Goal: Task Accomplishment & Management: Complete application form

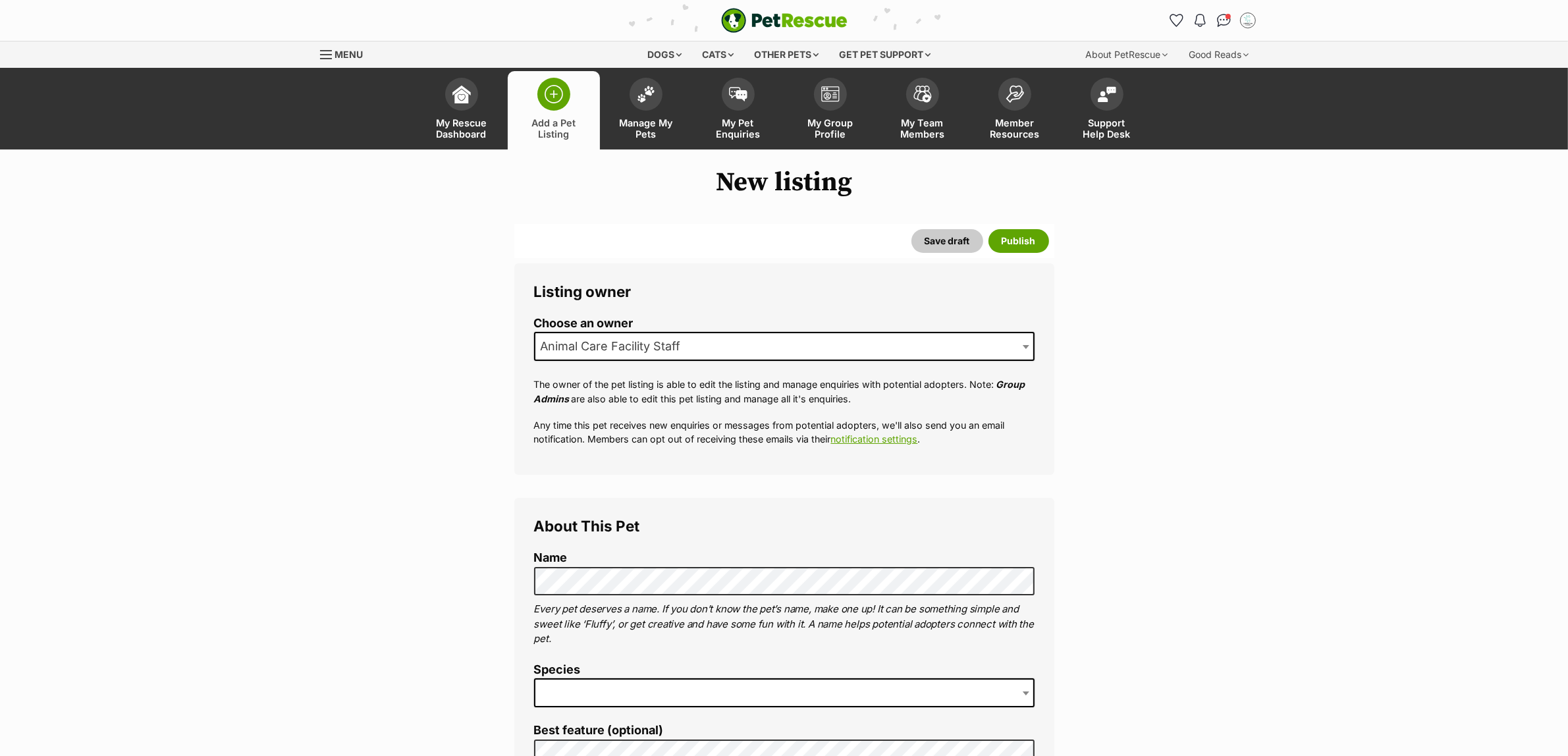
click at [597, 700] on span at bounding box center [784, 692] width 500 height 29
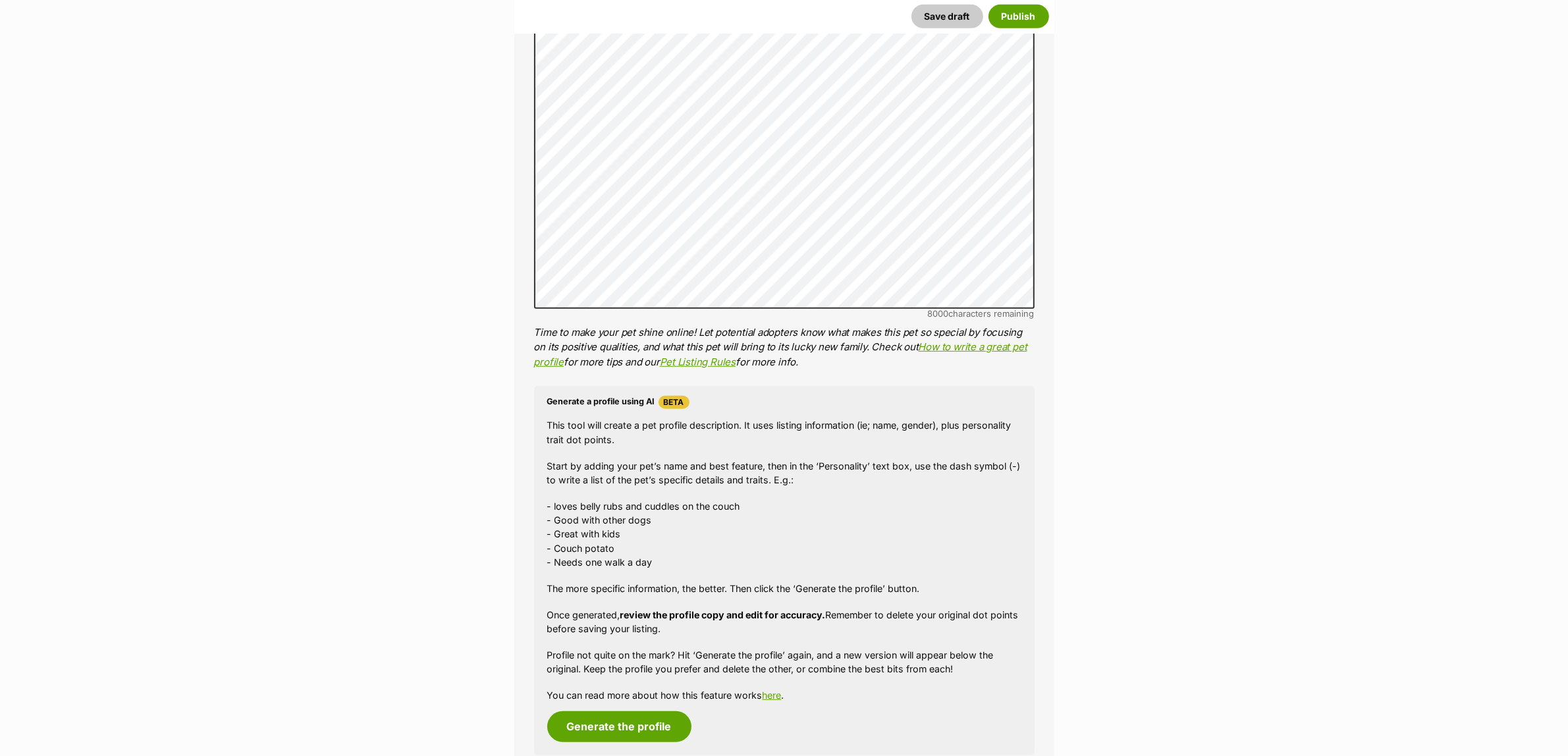
scroll to position [1317, 0]
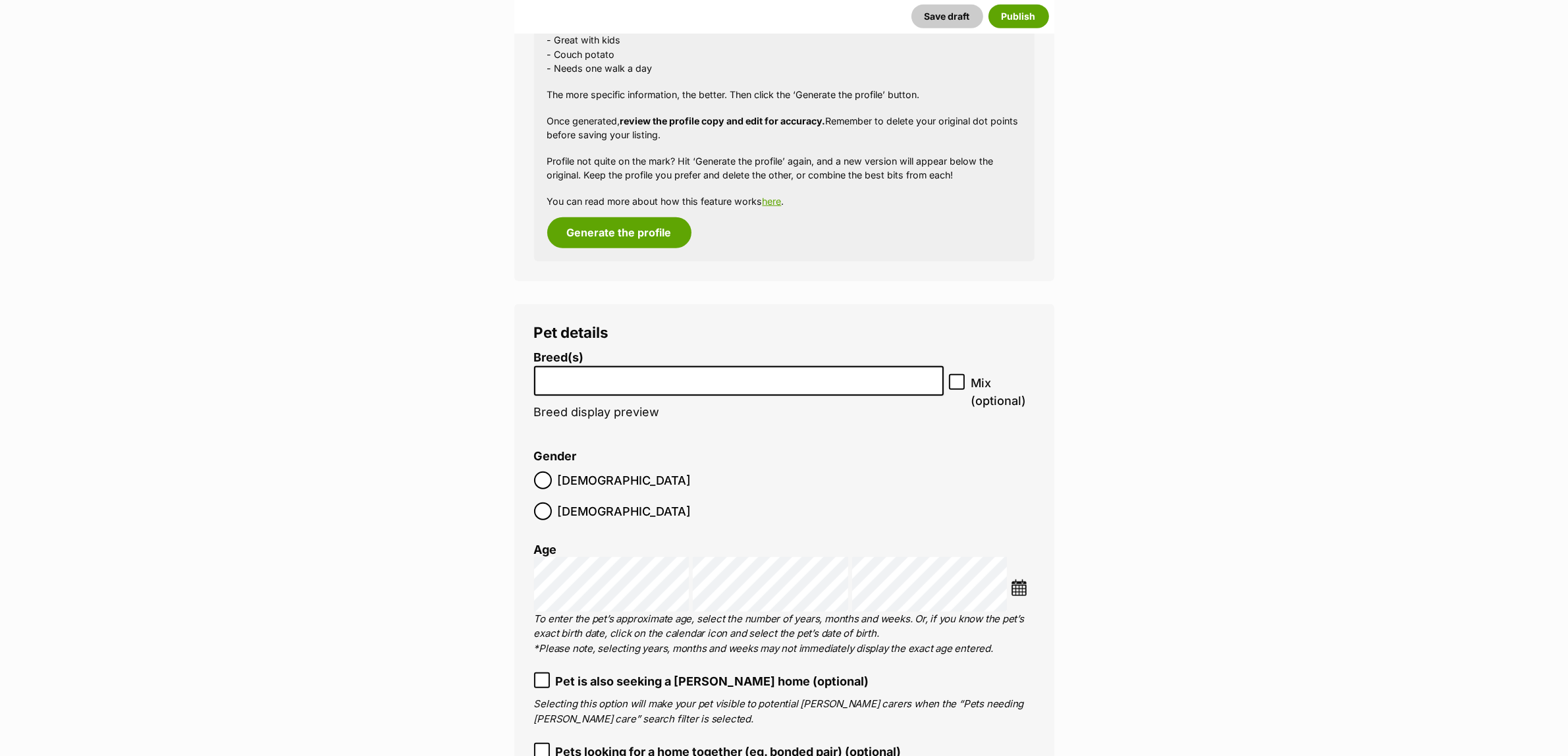
click at [587, 386] on li at bounding box center [739, 381] width 400 height 27
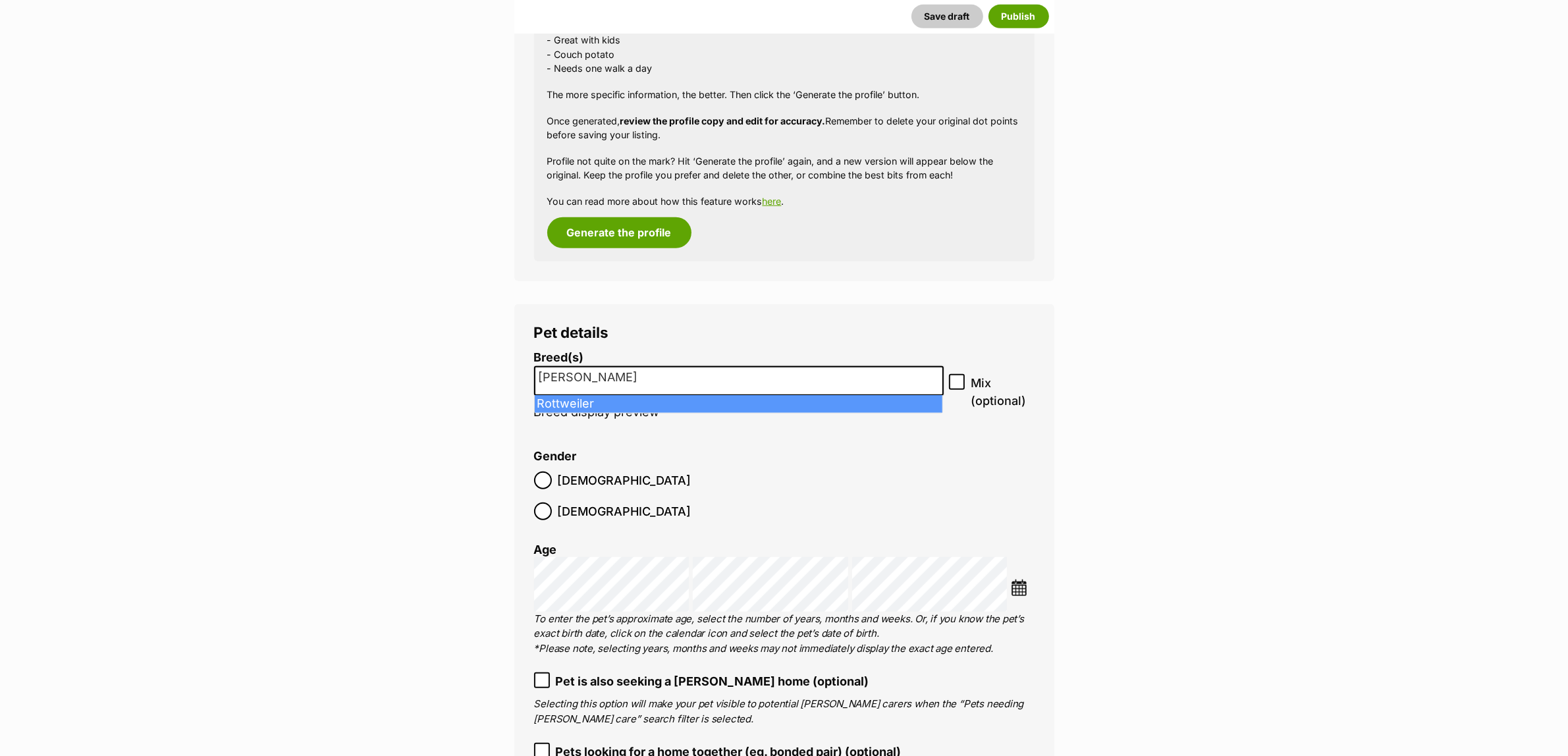
type input "rott"
select select "177"
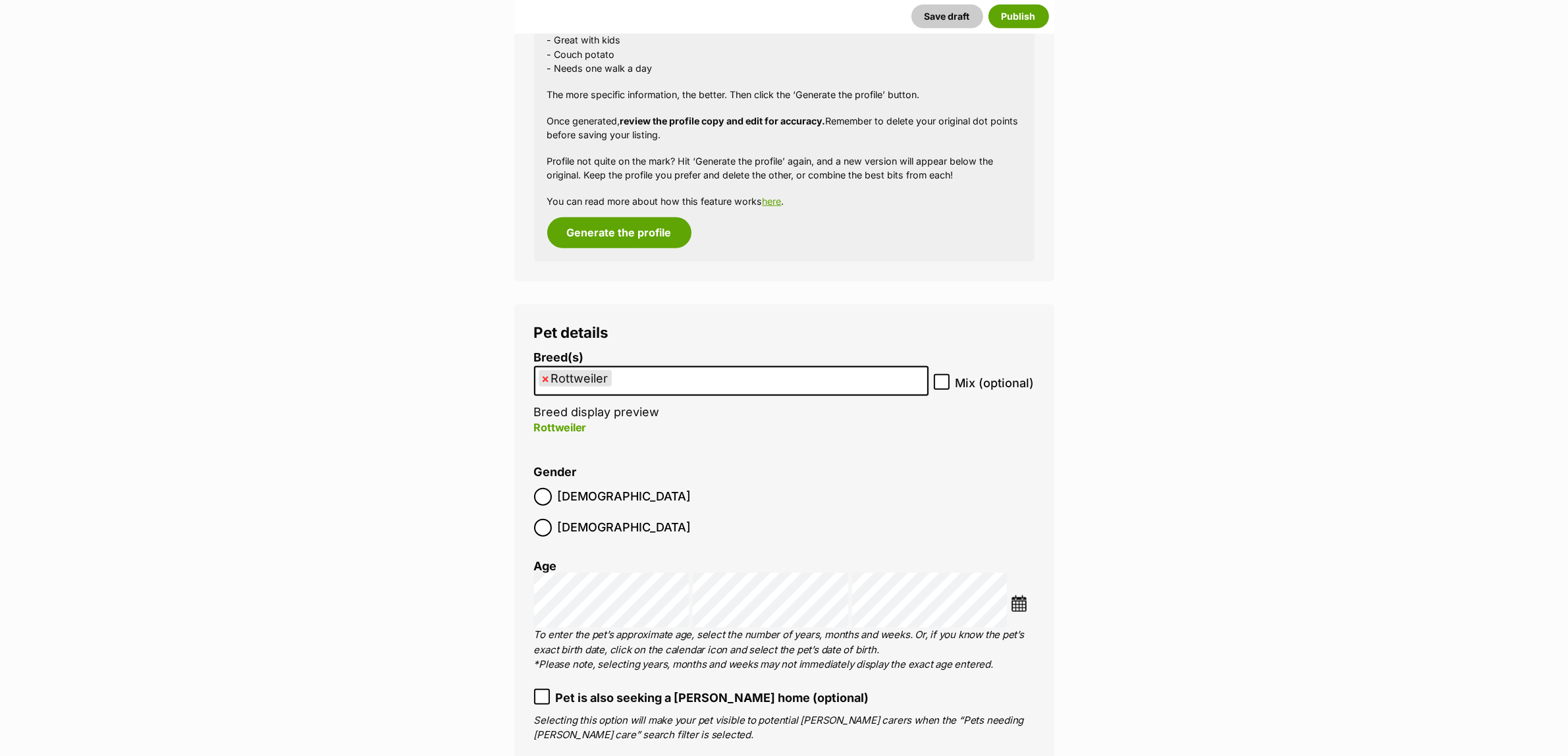
click at [646, 382] on ul "× Rottweiler" at bounding box center [731, 381] width 392 height 27
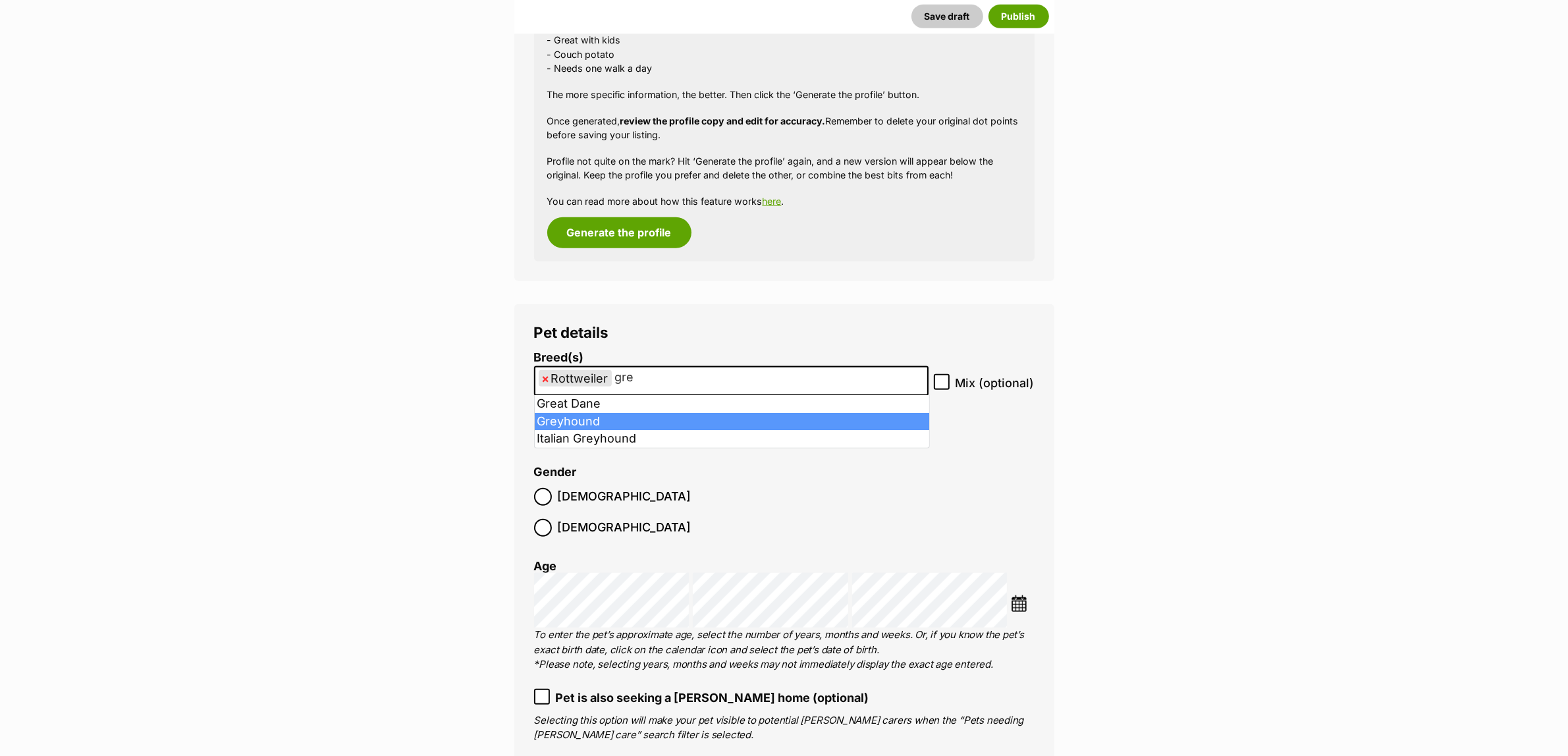
type input "gre"
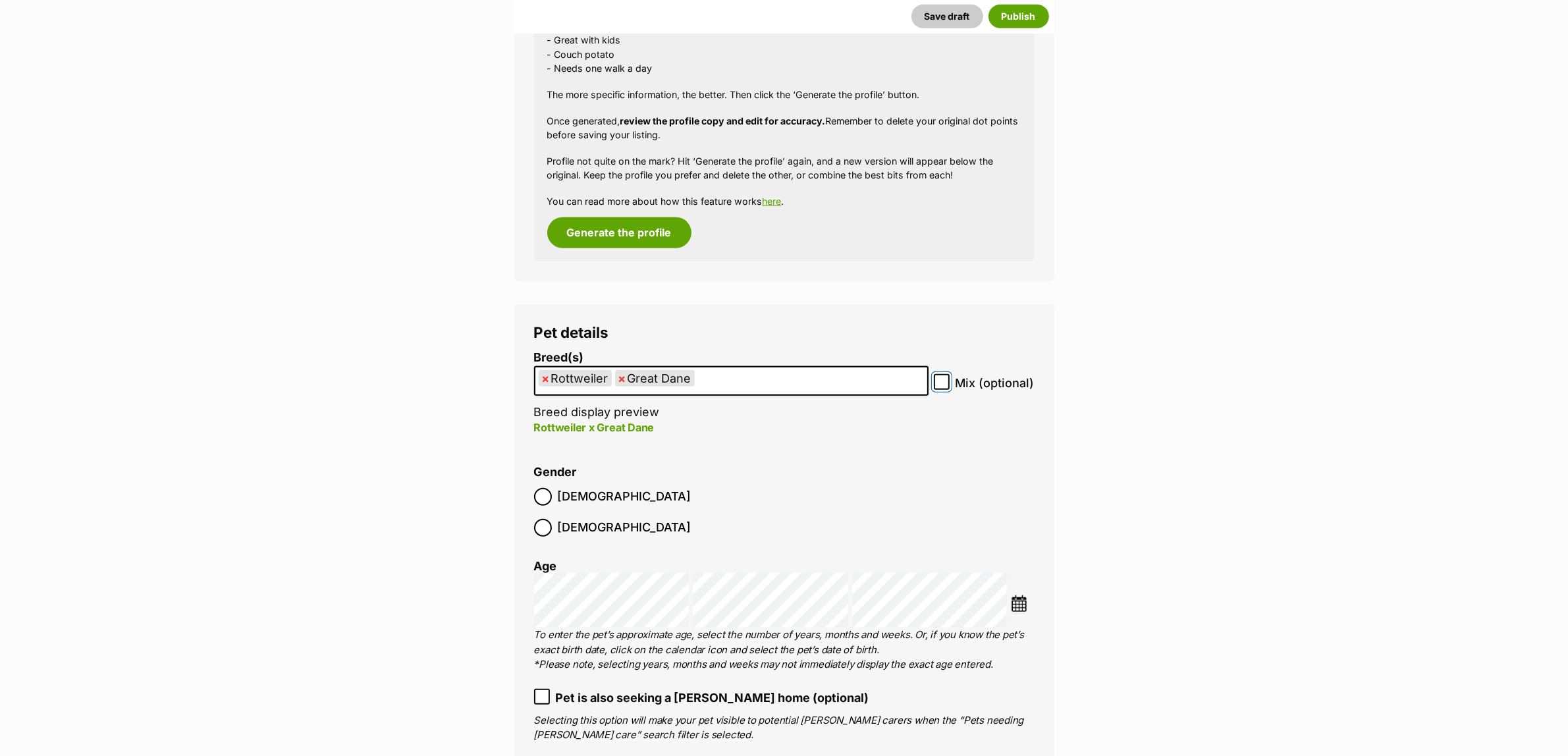
click at [949, 379] on input "Mix (optional)" at bounding box center [941, 382] width 16 height 16
checkbox input "true"
click at [1015, 595] on img at bounding box center [1019, 603] width 16 height 16
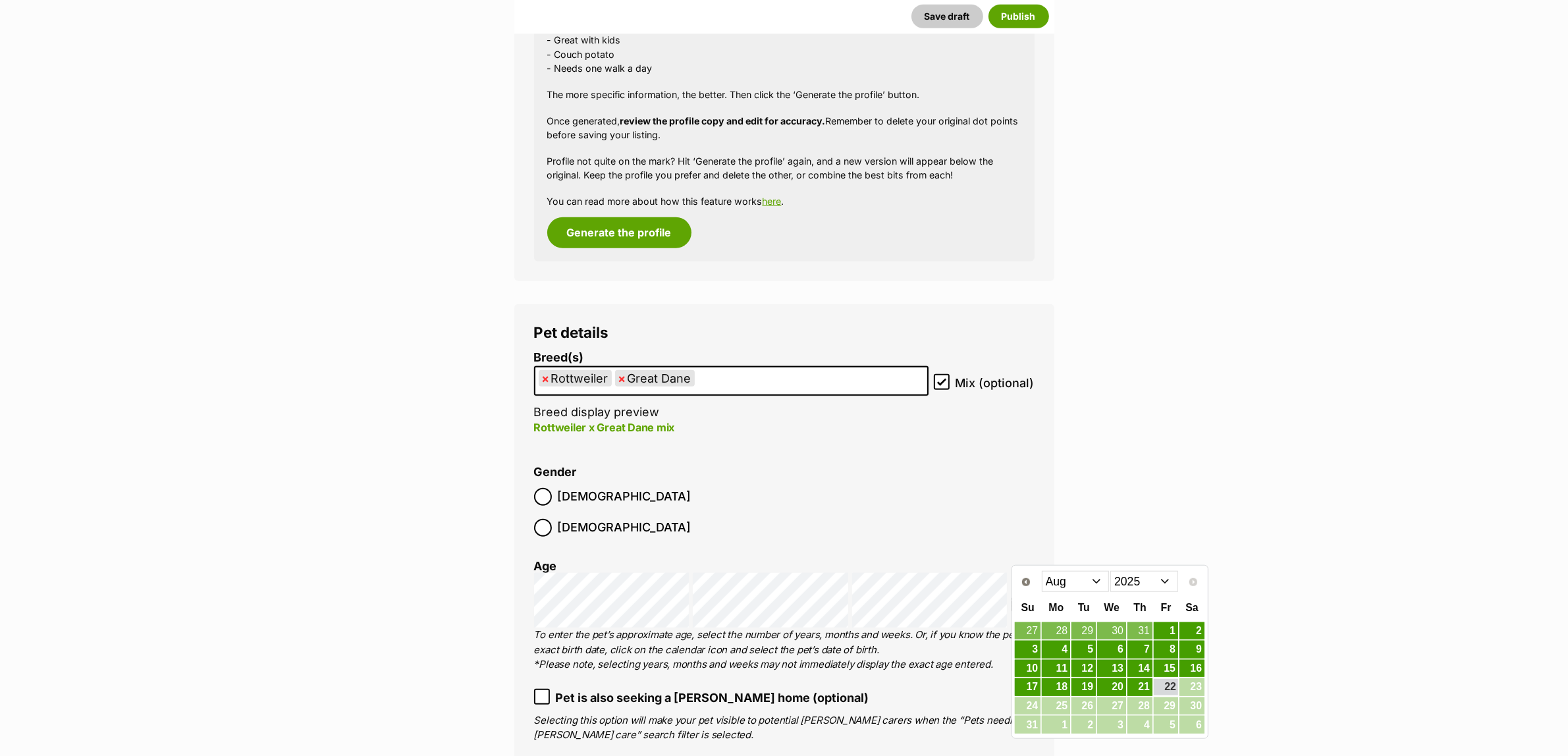
click at [1137, 583] on select "2015 2016 2017 2018 2019 2020 2021 2022 2023 2024 2025" at bounding box center [1144, 581] width 68 height 21
click at [1063, 588] on select "Jan Feb Mar Apr May Jun Jul Aug Sep Oct Nov Dec" at bounding box center [1076, 581] width 68 height 21
click at [1190, 651] on link "13" at bounding box center [1192, 649] width 25 height 16
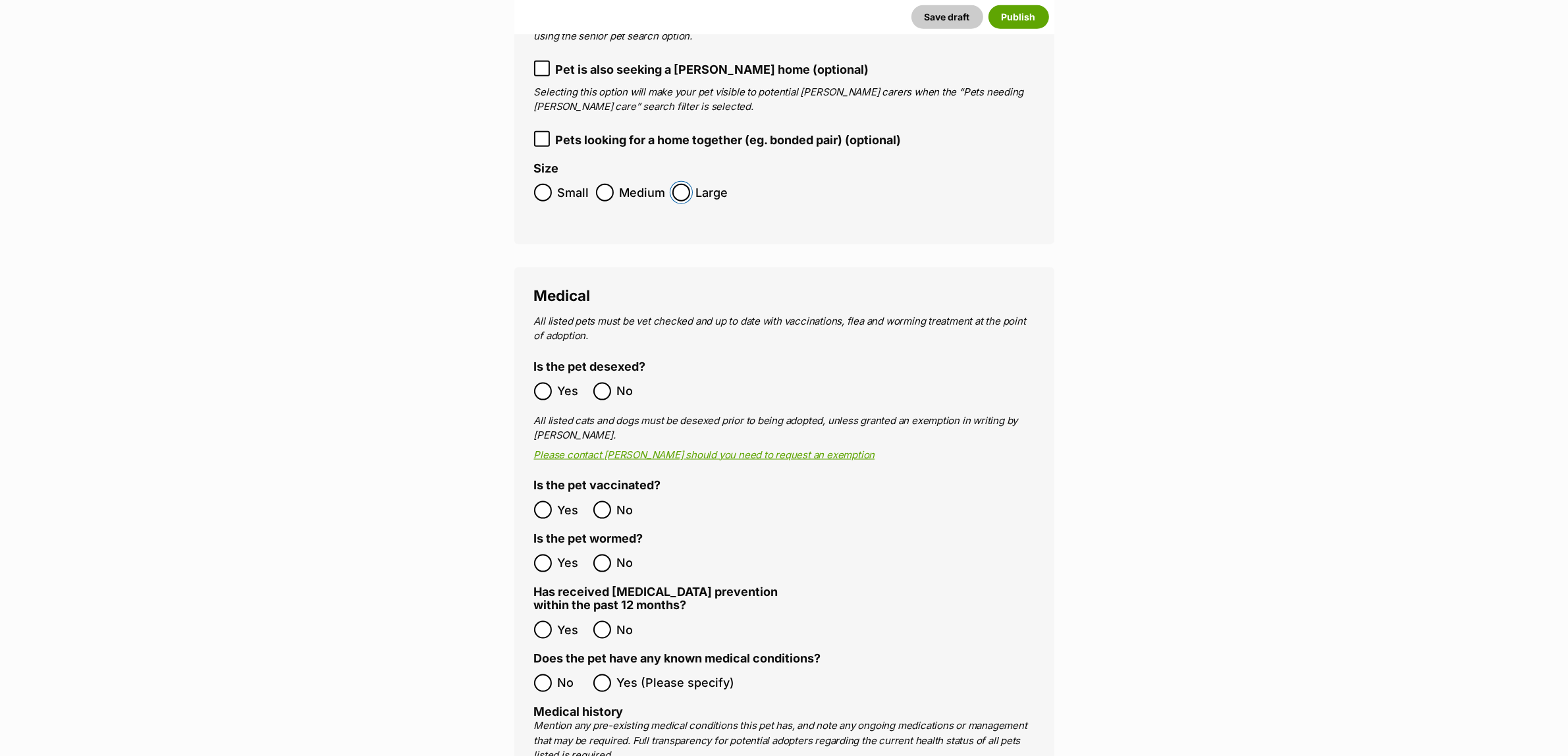
scroll to position [2058, 0]
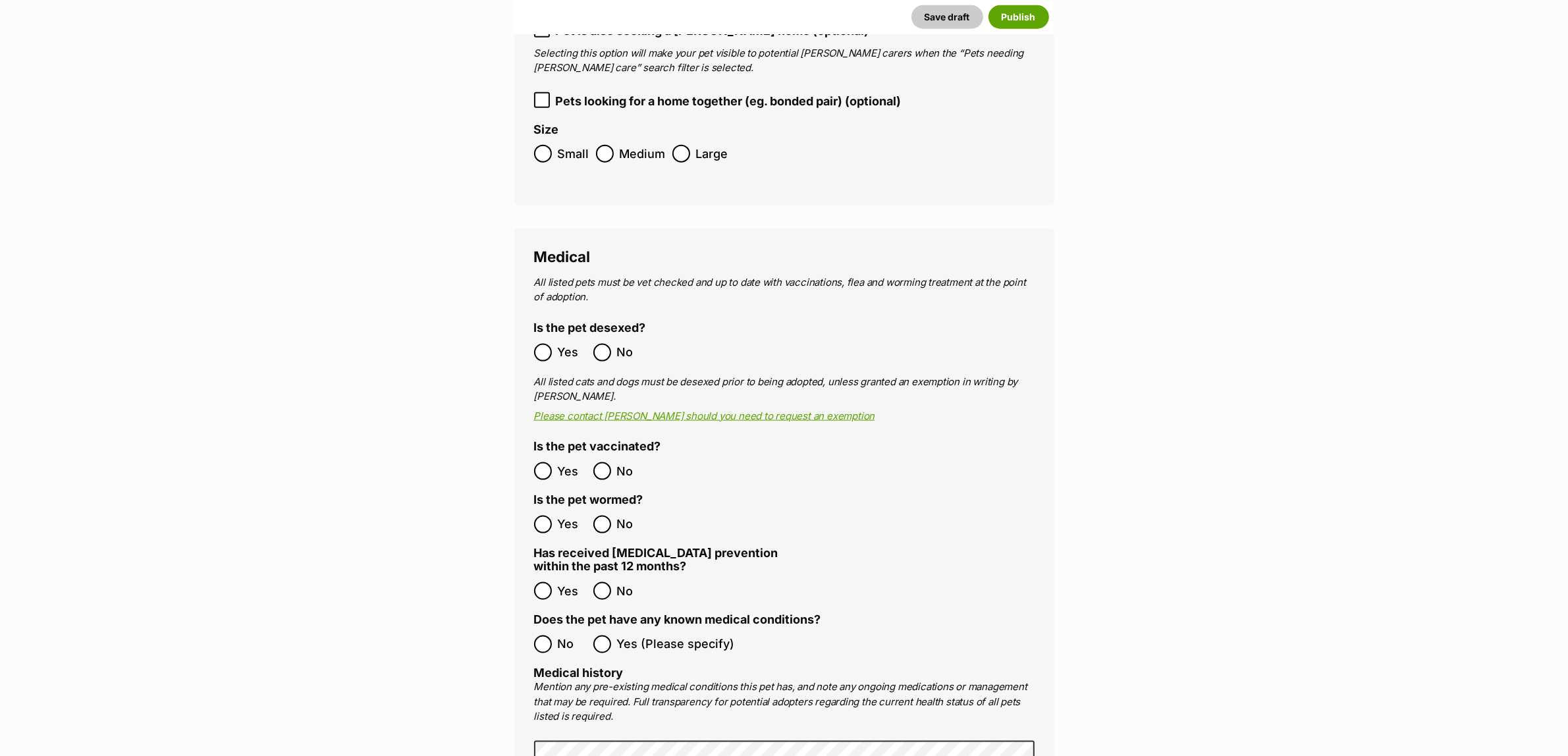
click at [597, 629] on ol "No Yes (Please specify)" at bounding box center [784, 645] width 500 height 31
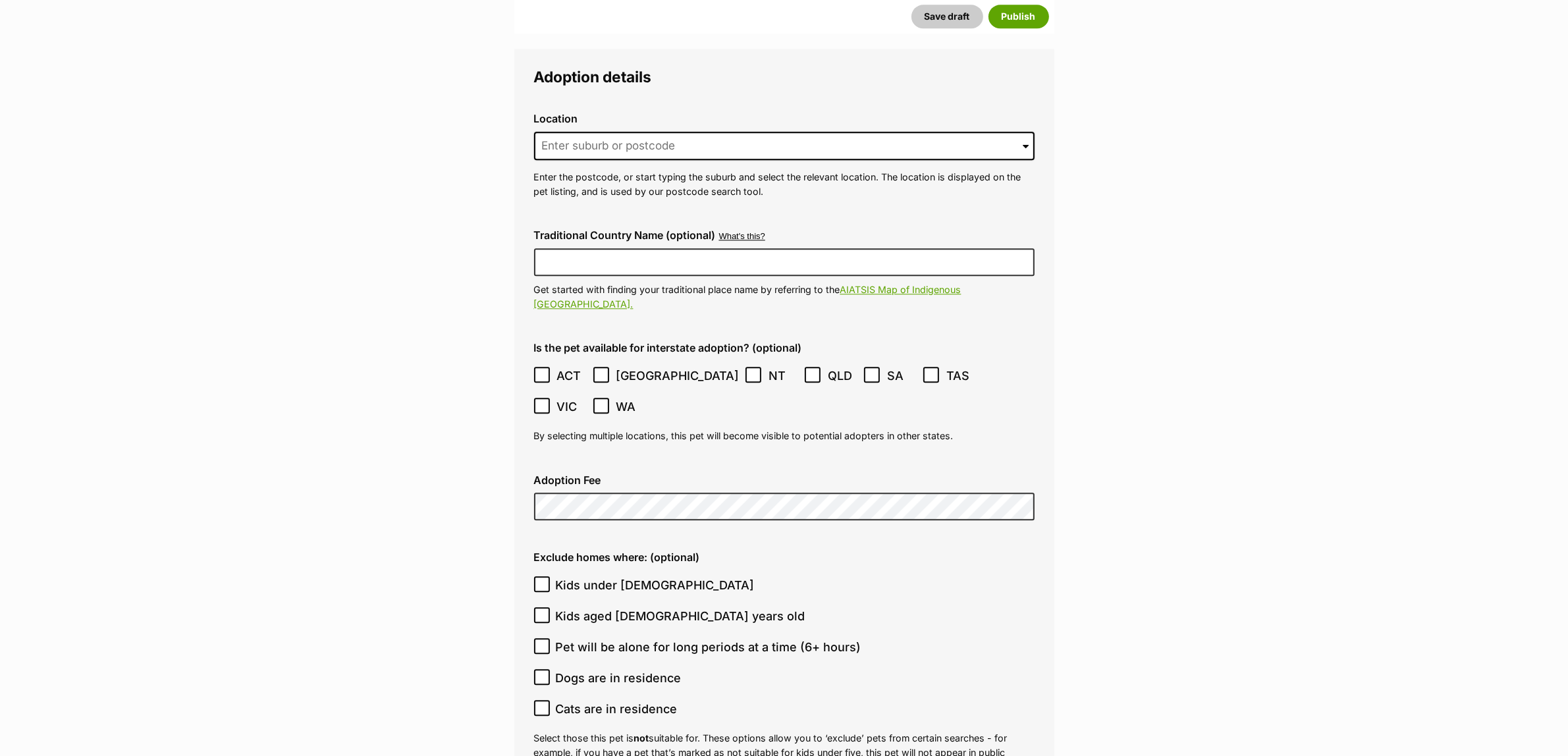
scroll to position [4134, 0]
click at [706, 130] on input at bounding box center [784, 145] width 500 height 29
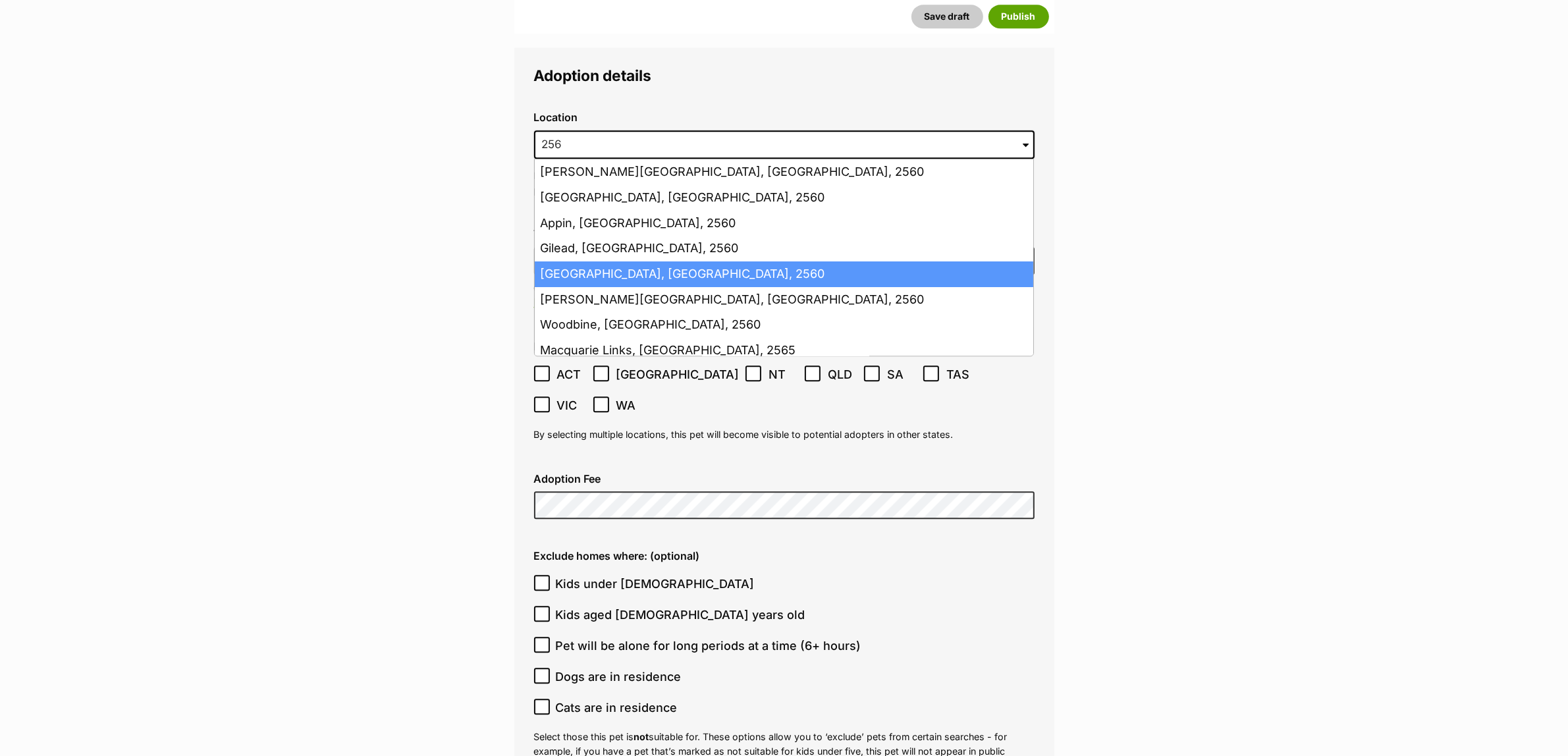
click at [668, 262] on li "Campbelltown, New South Wales, 2560" at bounding box center [783, 274] width 499 height 26
type input "Campbelltown, New South Wales, 2560"
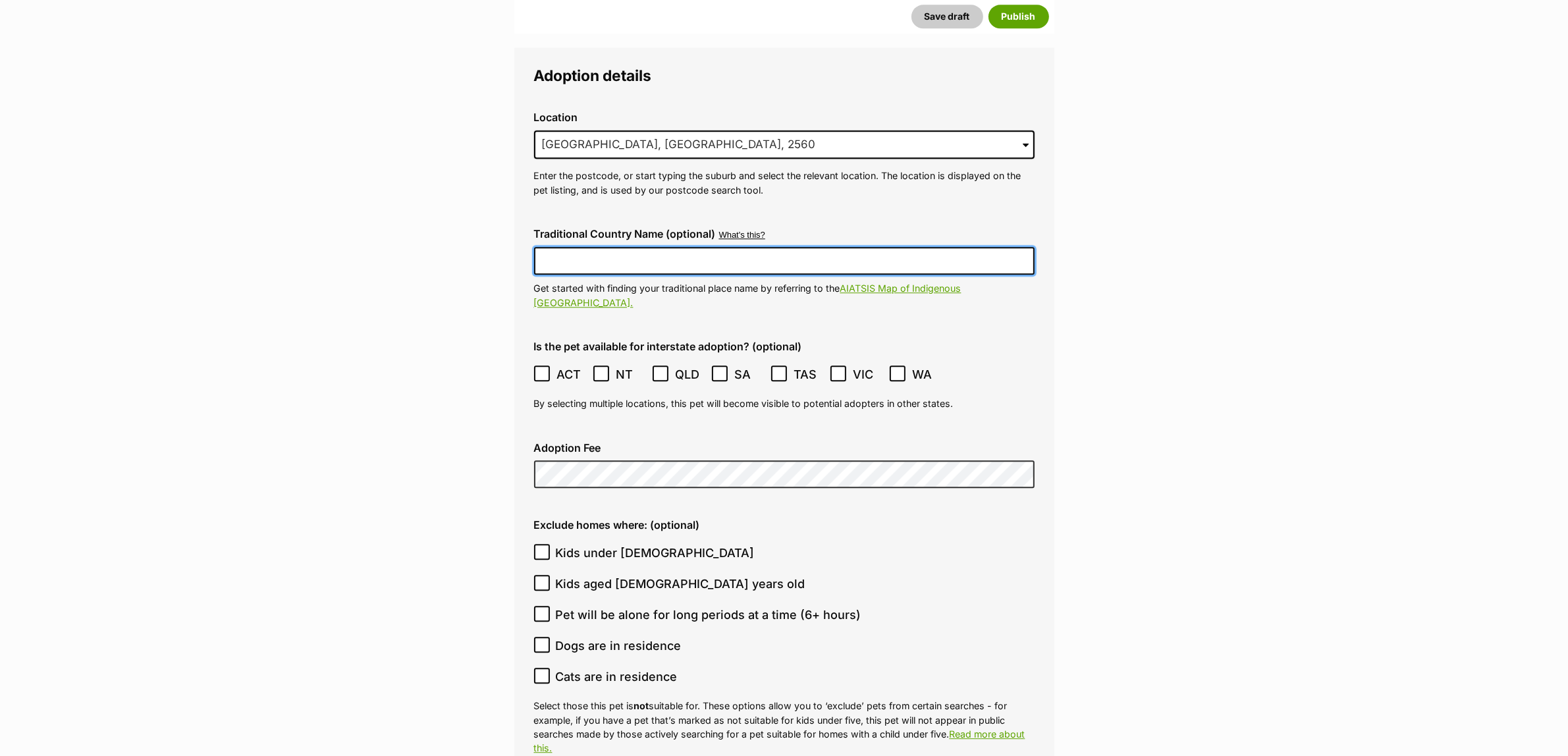
click at [645, 247] on input "Traditional Country Name (optional)" at bounding box center [784, 260] width 500 height 27
type input "Dharawal"
click at [545, 369] on icon at bounding box center [542, 374] width 9 height 9
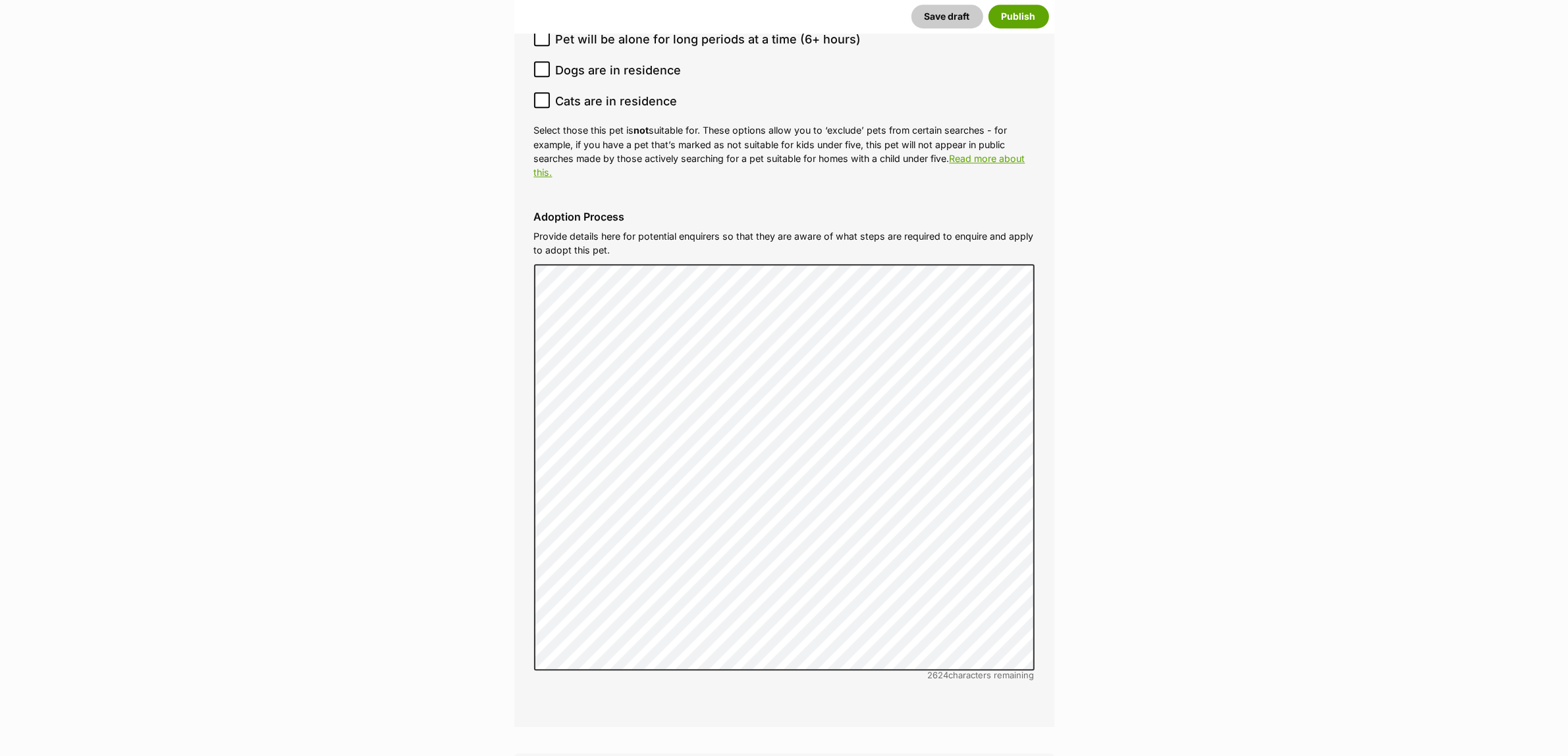
scroll to position [5040, 0]
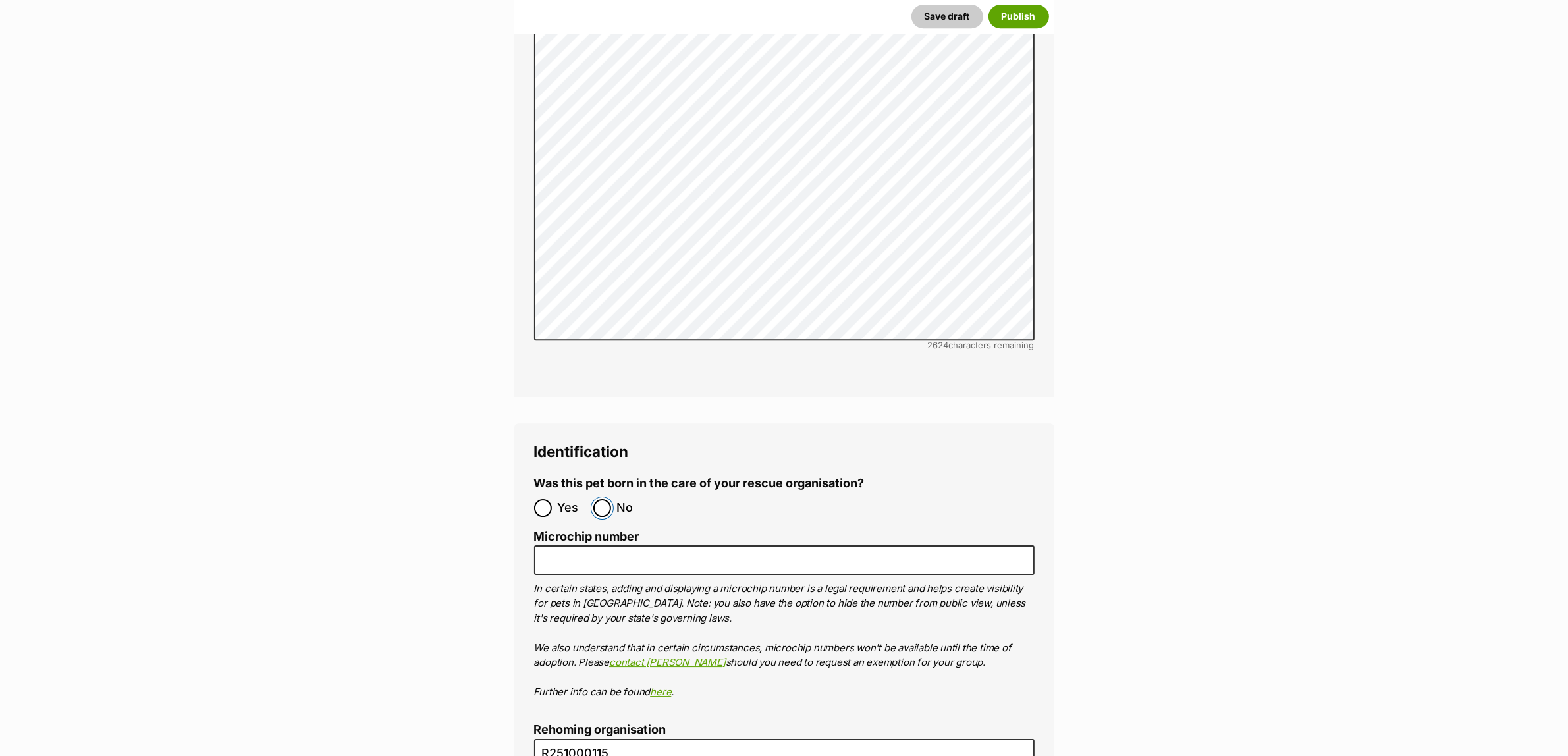
click at [597, 500] on input "No" at bounding box center [602, 508] width 18 height 18
radio input "true"
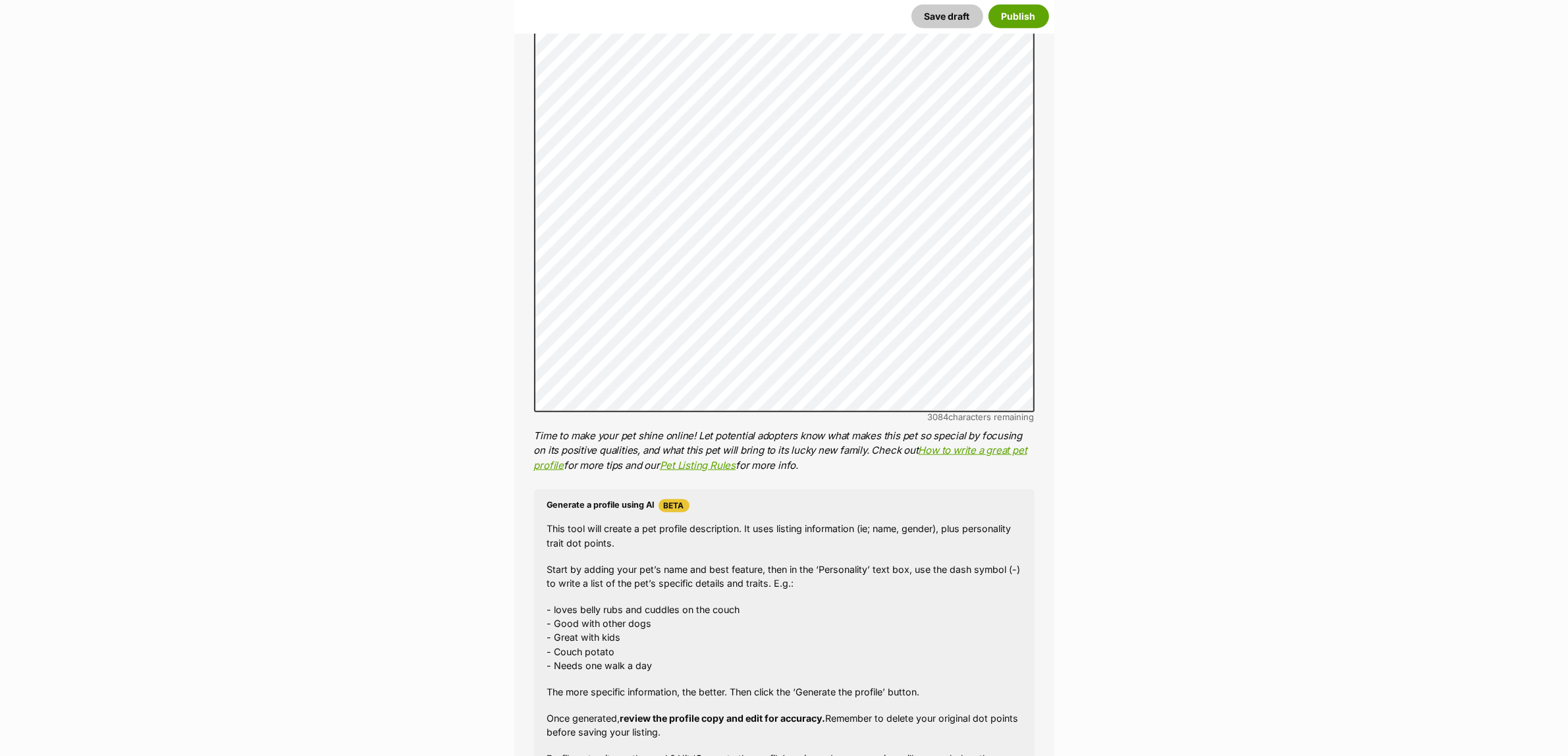
scroll to position [1747, 0]
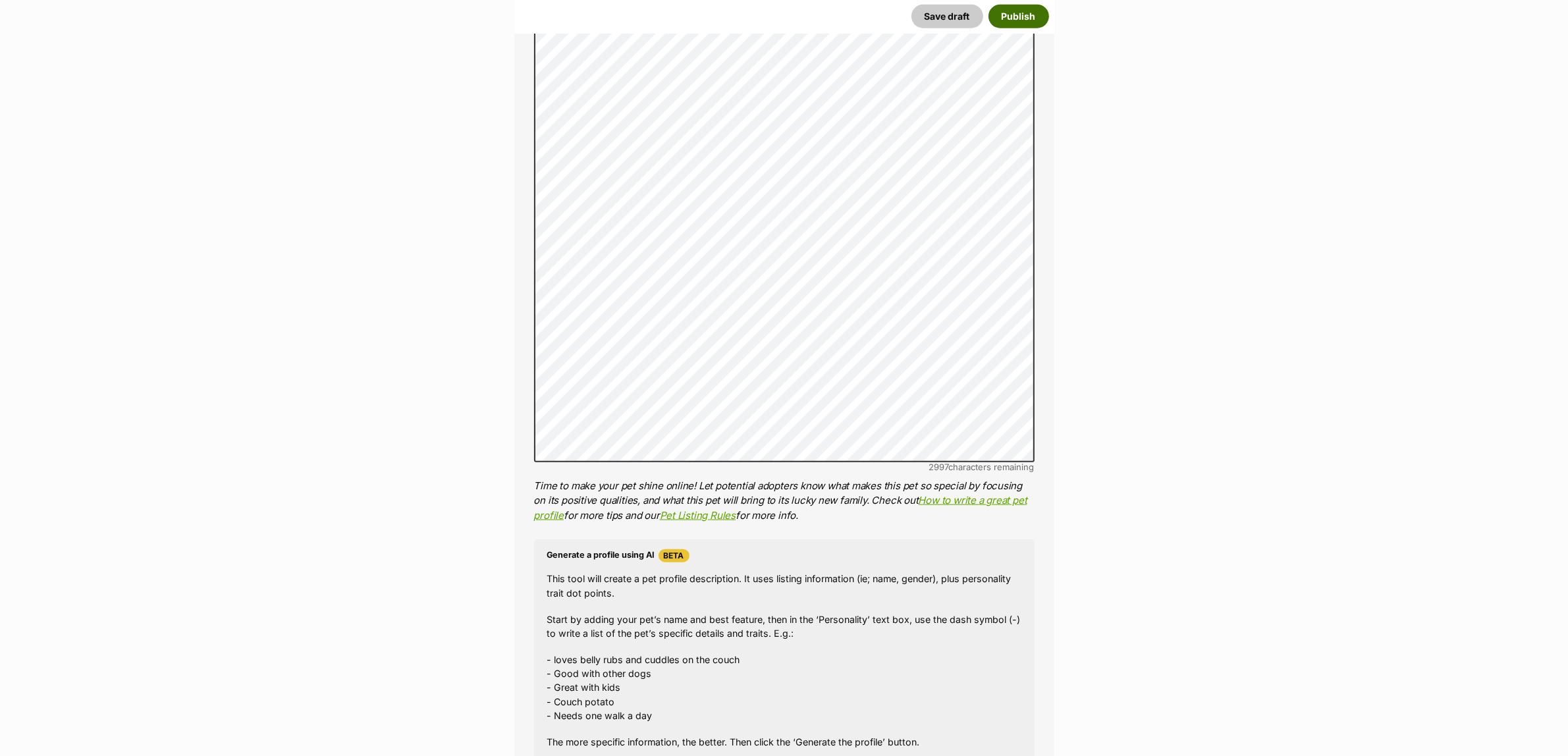
click at [1004, 18] on button "Publish" at bounding box center [1019, 16] width 61 height 24
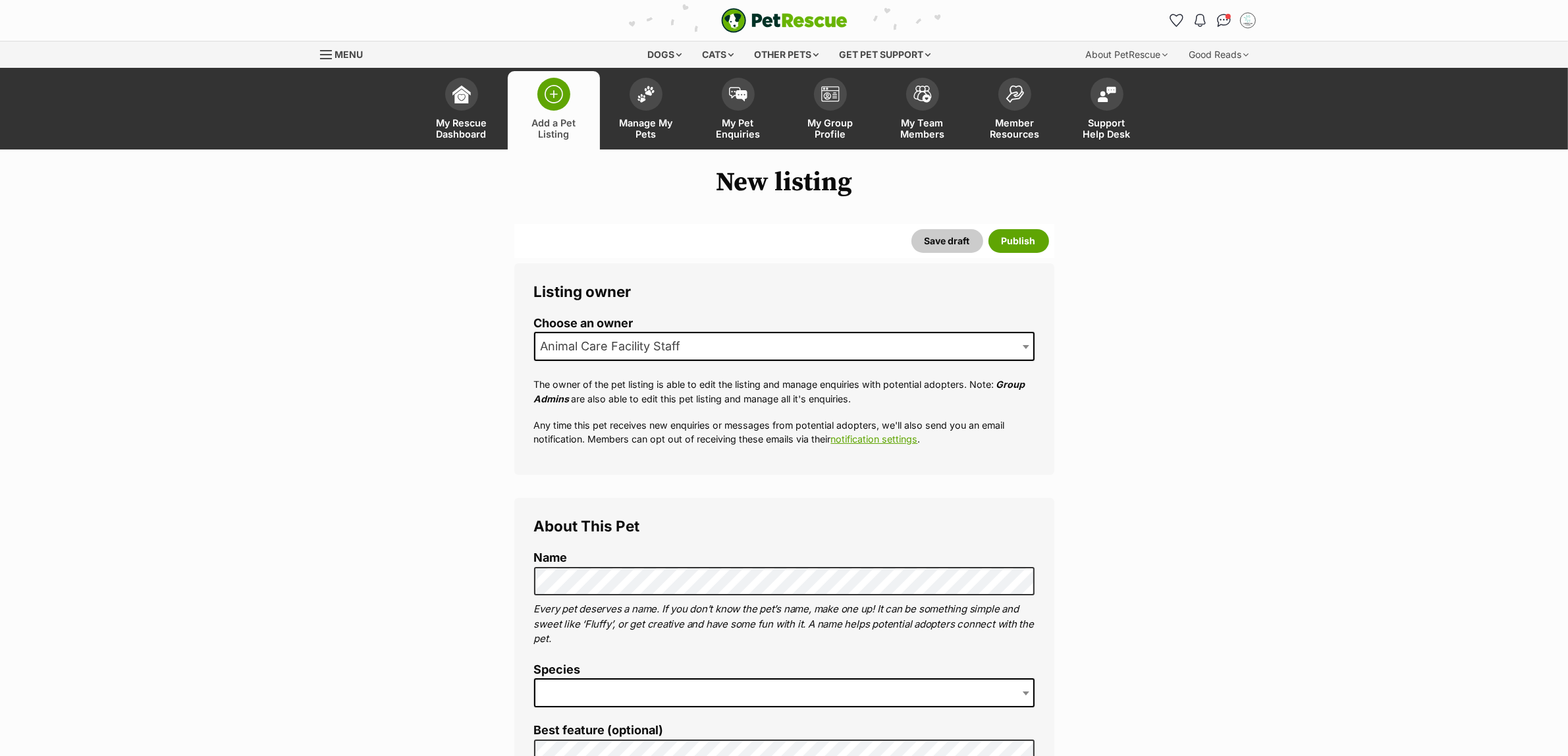
click at [559, 700] on span at bounding box center [784, 692] width 500 height 29
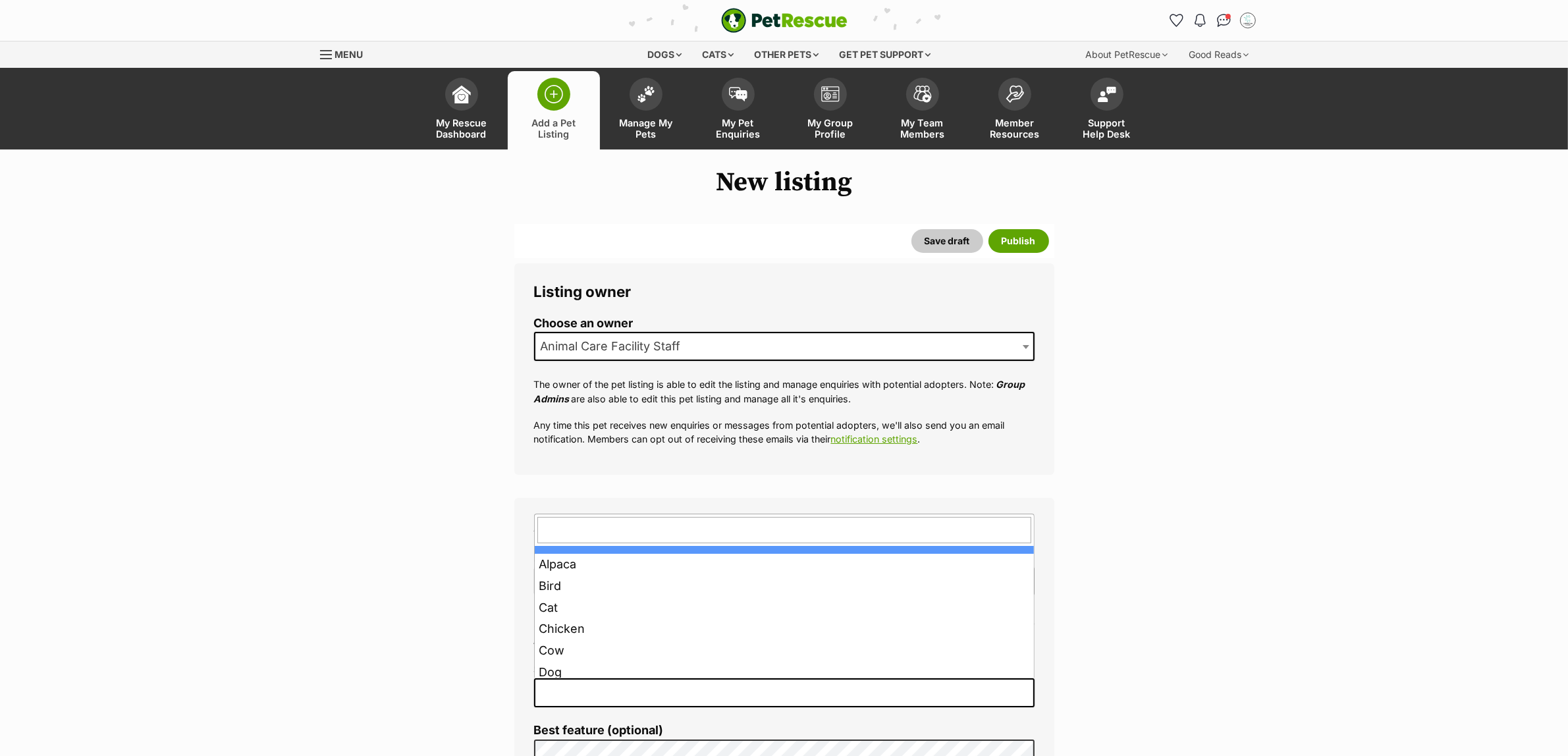
click at [603, 700] on span at bounding box center [784, 692] width 500 height 29
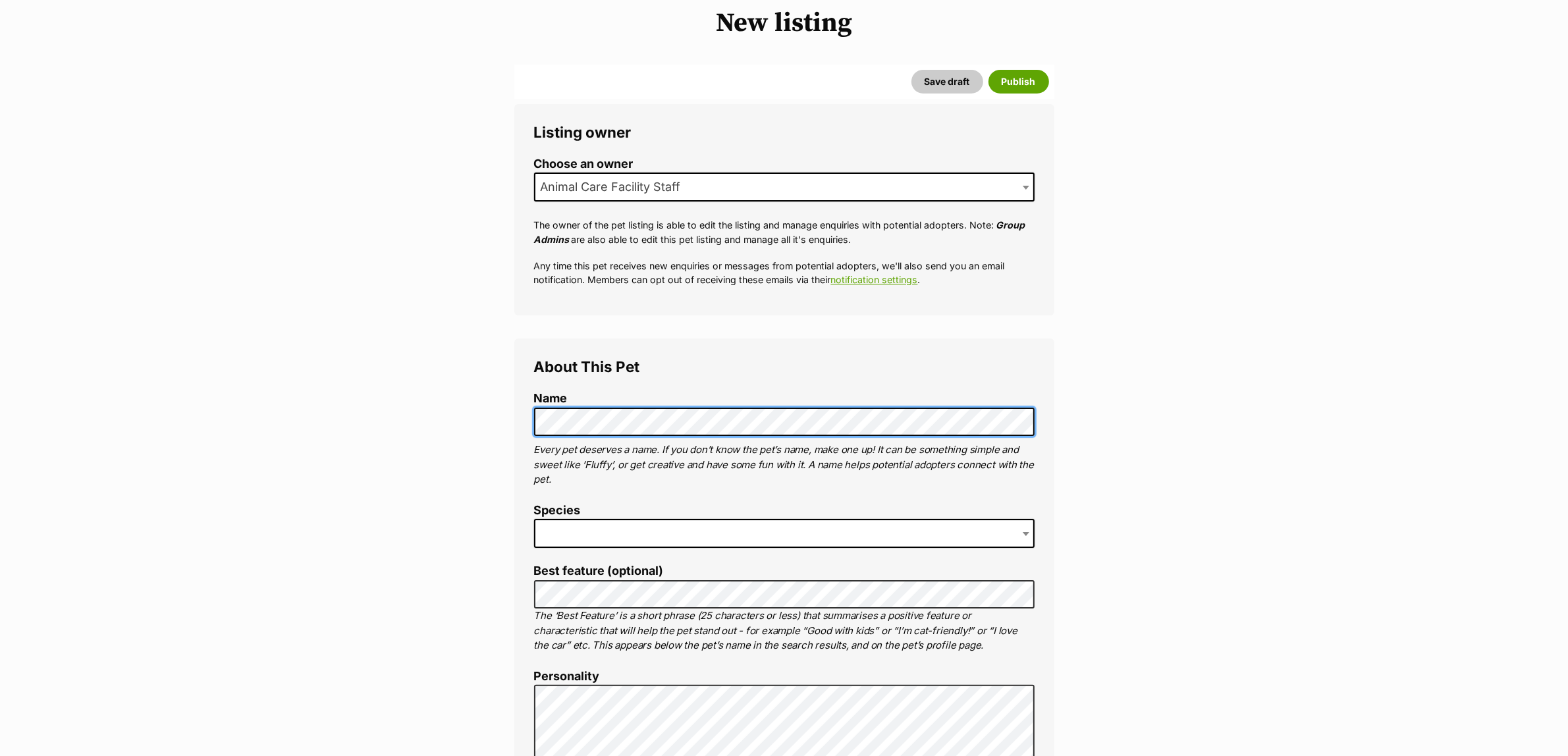
scroll to position [165, 0]
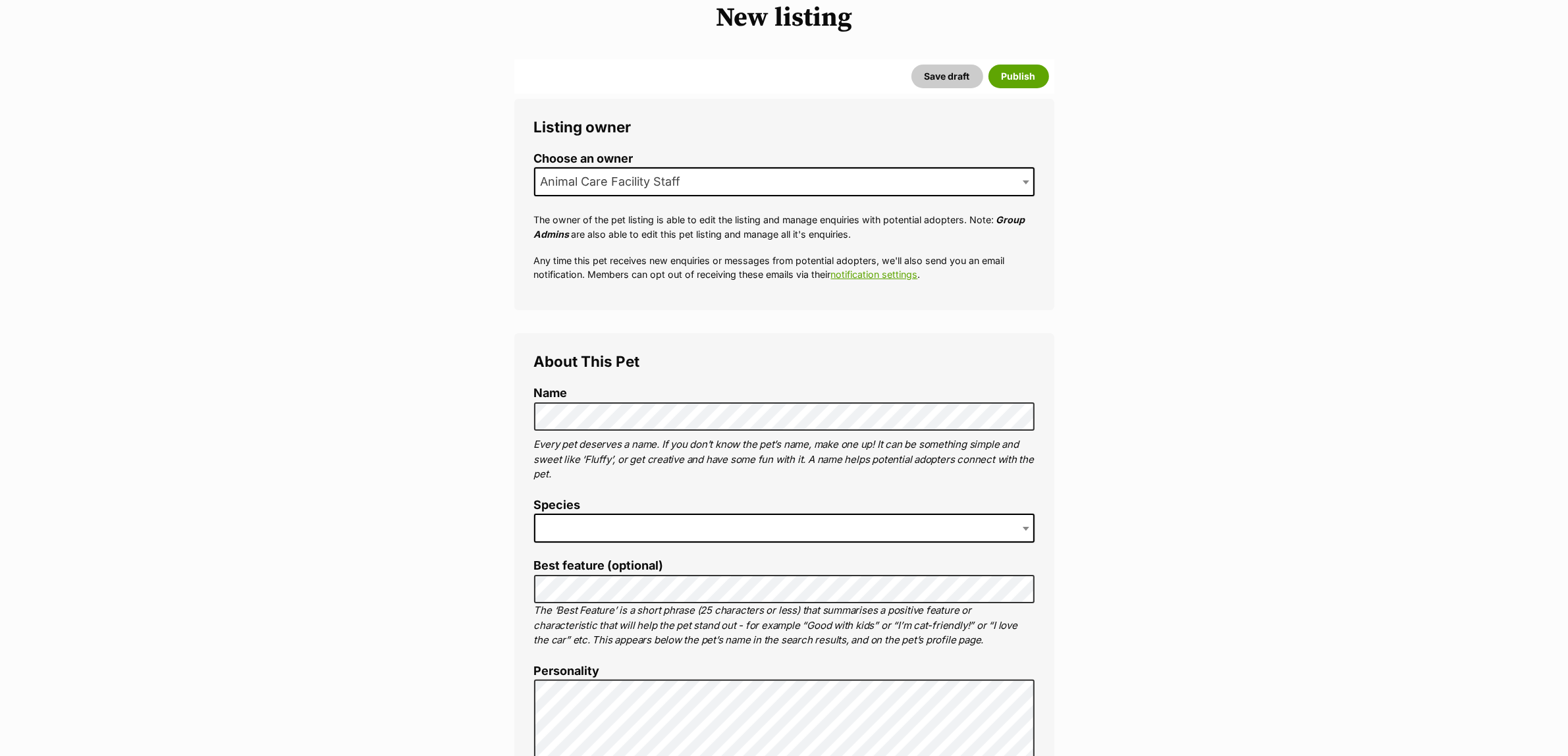
click at [634, 520] on span at bounding box center [784, 528] width 500 height 29
